Goal: Find contact information: Find contact information

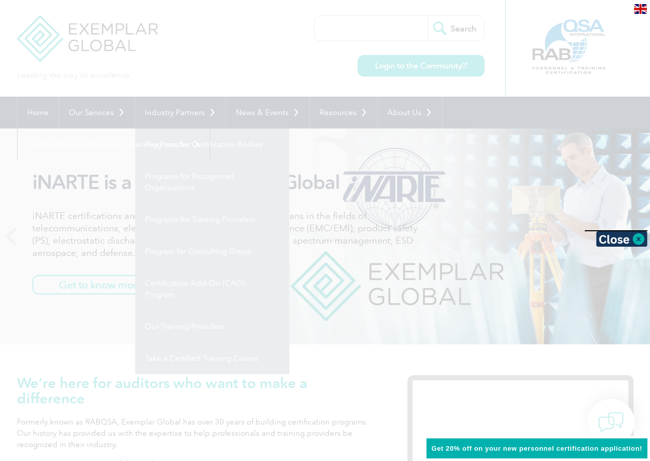
click at [171, 109] on div at bounding box center [325, 230] width 650 height 461
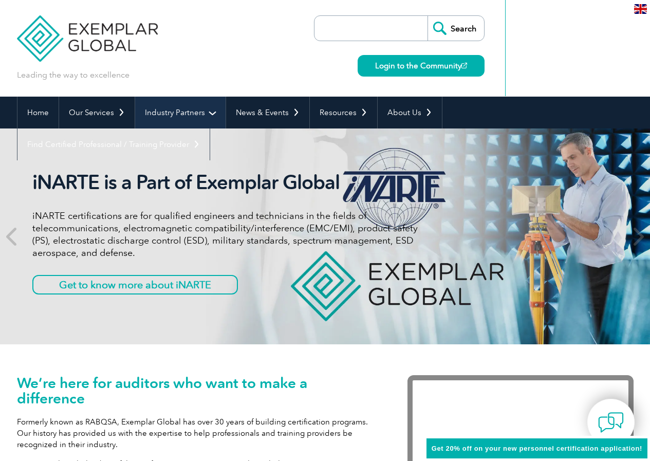
click at [174, 119] on link "Industry Partners" at bounding box center [180, 113] width 90 height 32
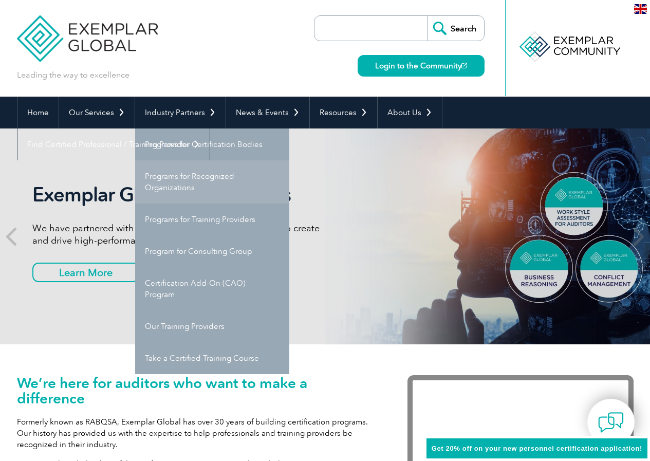
click at [209, 179] on link "Programs for Recognized Organizations" at bounding box center [212, 181] width 154 height 43
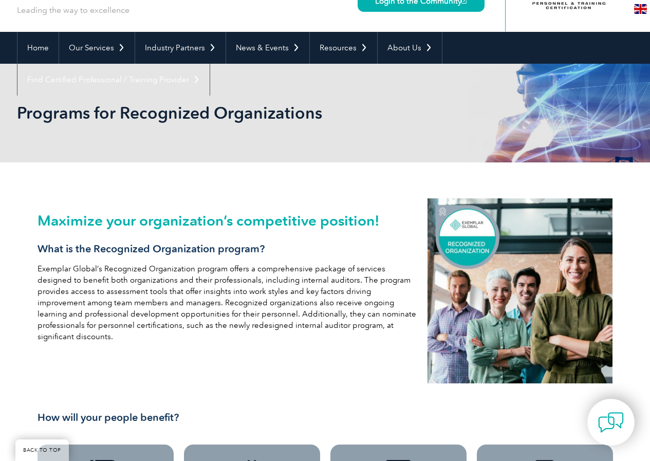
scroll to position [51, 0]
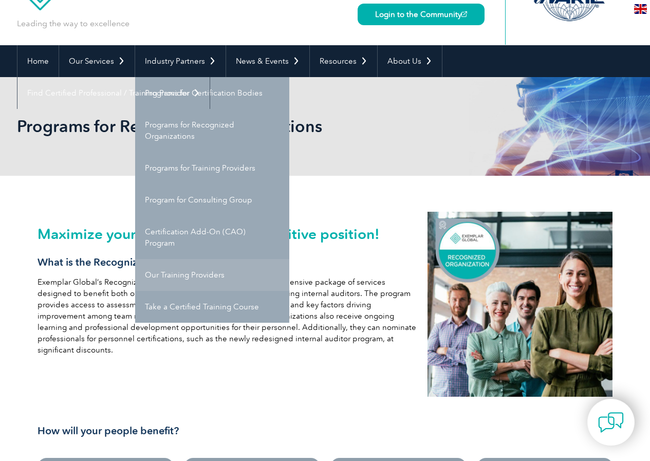
click at [166, 272] on link "Our Training Providers" at bounding box center [212, 275] width 154 height 32
click at [172, 274] on link "Our Training Providers" at bounding box center [212, 275] width 154 height 32
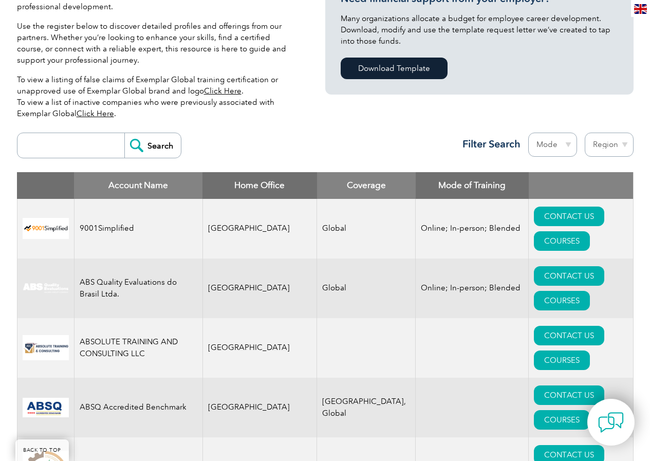
scroll to position [297, 0]
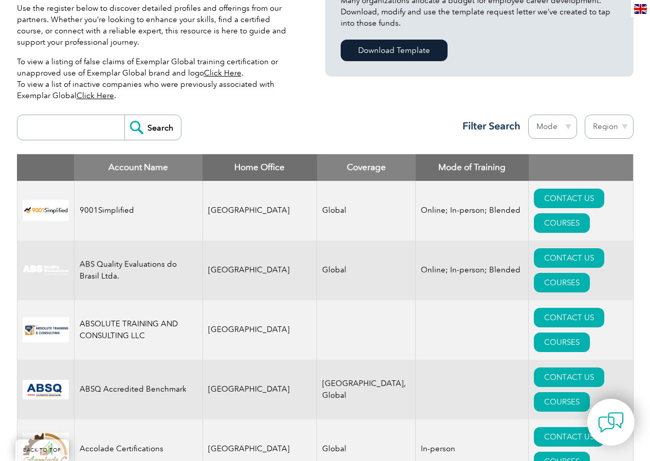
click at [95, 124] on input "search" at bounding box center [74, 127] width 102 height 25
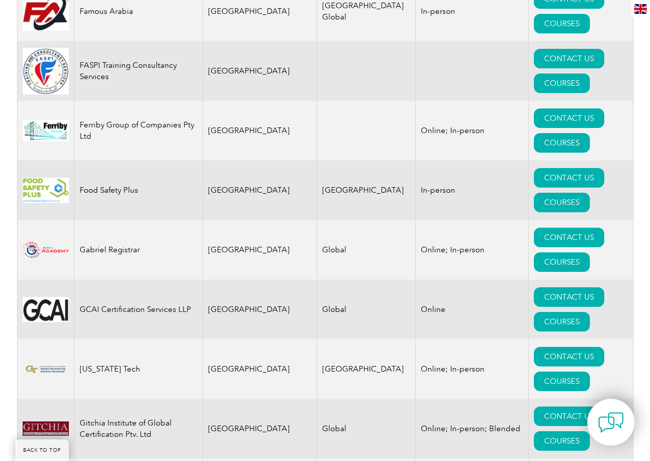
scroll to position [5639, 0]
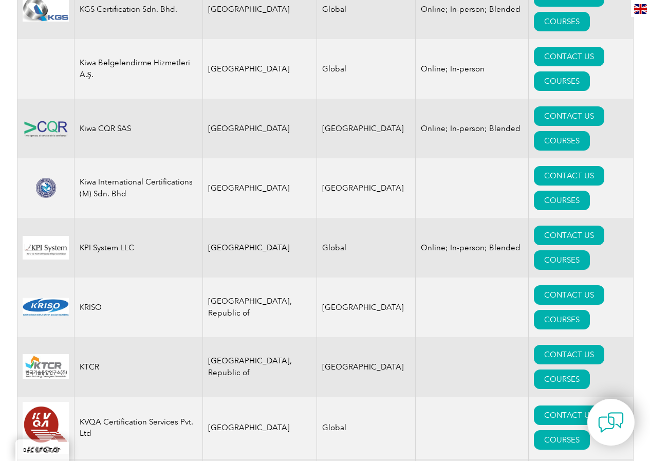
scroll to position [9029, 0]
